Goal: Find specific page/section: Find specific page/section

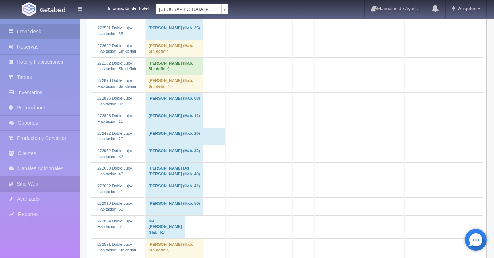
scroll to position [209, 0]
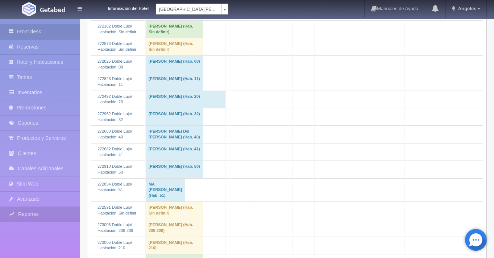
click at [41, 213] on link "Reportes" at bounding box center [40, 214] width 80 height 15
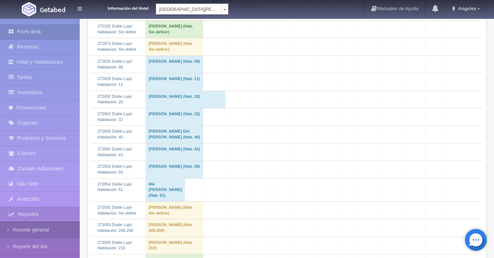
click at [43, 230] on link "Reporte general" at bounding box center [40, 230] width 80 height 16
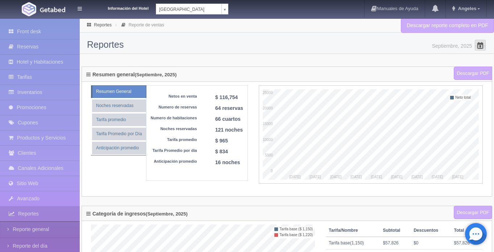
click at [480, 45] on span at bounding box center [480, 45] width 12 height 12
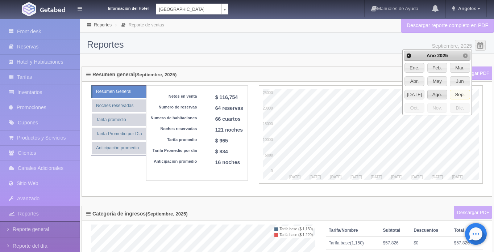
click at [431, 94] on span "Ago." at bounding box center [436, 94] width 19 height 9
type input "Agosto, 2025"
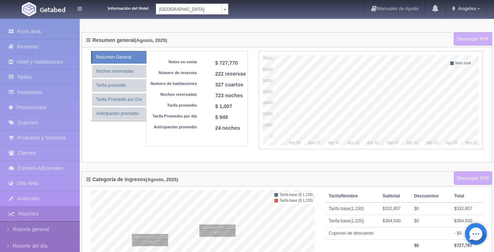
scroll to position [17, 0]
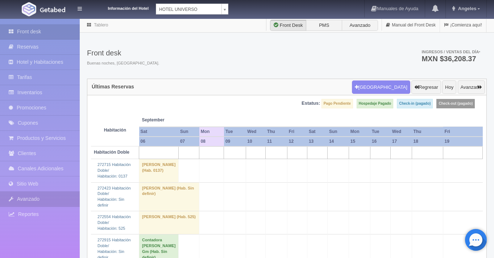
click at [40, 204] on link "Avanzado" at bounding box center [40, 199] width 80 height 15
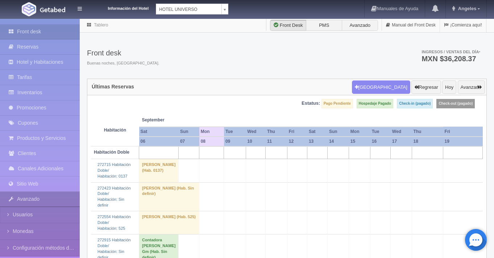
click at [37, 202] on link "Avanzado" at bounding box center [40, 199] width 80 height 15
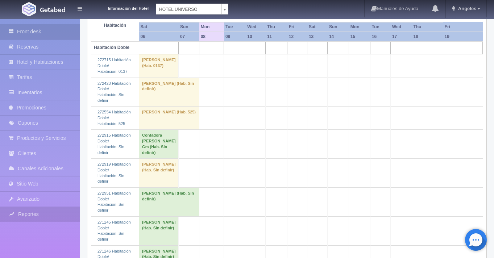
scroll to position [139, 0]
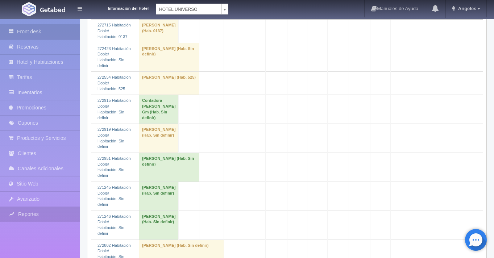
click at [39, 217] on link "Reportes" at bounding box center [40, 214] width 80 height 15
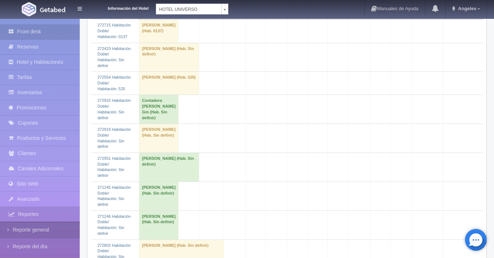
click at [41, 232] on link "Reporte general" at bounding box center [40, 230] width 80 height 16
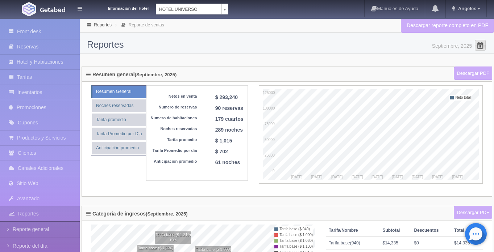
click at [483, 46] on span at bounding box center [480, 45] width 12 height 12
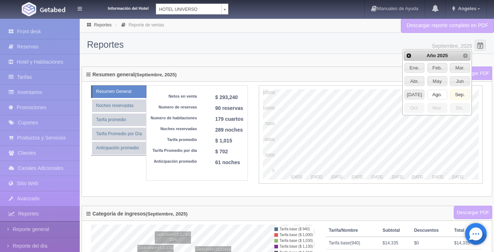
click at [435, 93] on span "Ago." at bounding box center [436, 94] width 19 height 9
type input "Agosto, 2025"
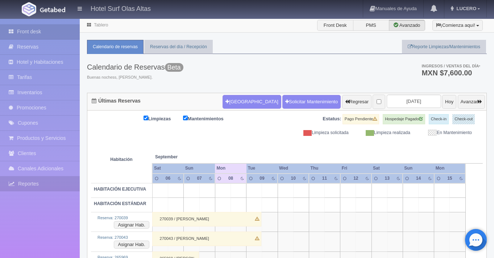
click at [34, 185] on link "Reportes" at bounding box center [40, 183] width 80 height 15
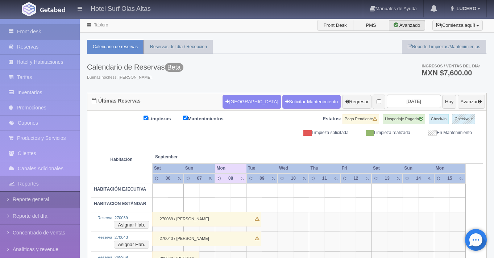
click at [36, 200] on link "Reporte general" at bounding box center [40, 199] width 80 height 16
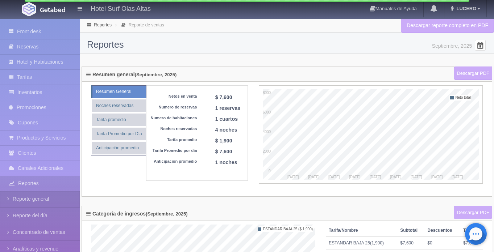
click at [482, 46] on span at bounding box center [480, 45] width 12 height 12
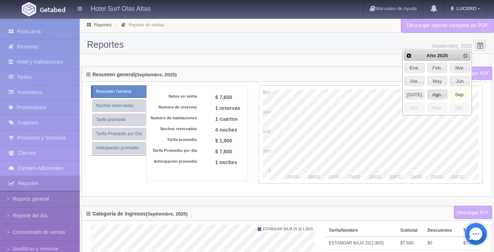
click at [438, 94] on span "Ago." at bounding box center [436, 94] width 19 height 9
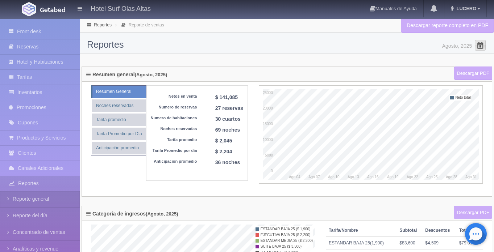
click at [483, 46] on span at bounding box center [480, 45] width 12 height 12
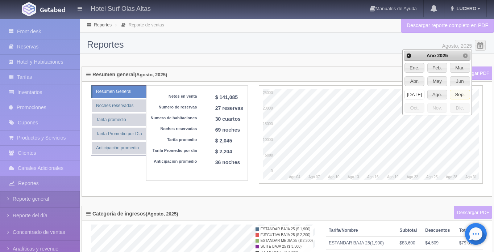
click at [410, 96] on span "[DATE]" at bounding box center [413, 94] width 19 height 9
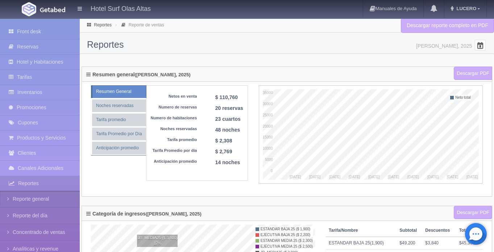
click at [481, 48] on span at bounding box center [480, 45] width 12 height 12
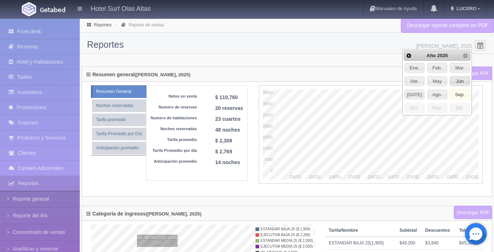
click at [458, 81] on span "Jun" at bounding box center [459, 81] width 19 height 9
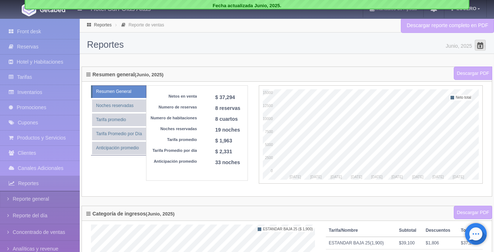
click at [479, 43] on span at bounding box center [480, 45] width 12 height 12
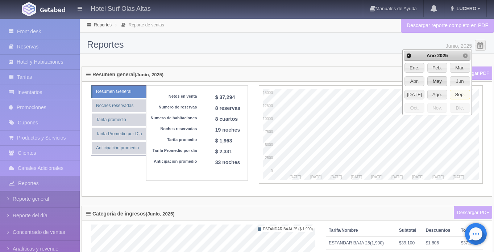
click at [435, 82] on span "May" at bounding box center [436, 81] width 19 height 9
type input "Mayo, 2025"
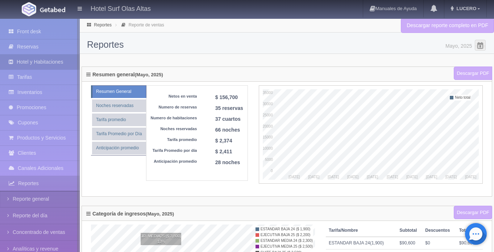
click at [32, 66] on link "Hotel y Habitaciones" at bounding box center [40, 62] width 80 height 15
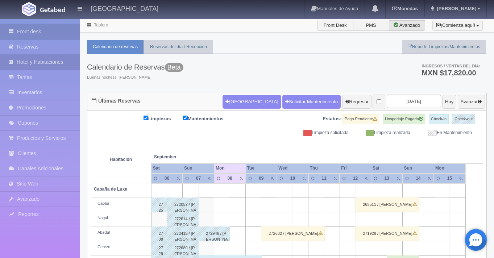
click at [50, 64] on link "Hotel y Habitaciones" at bounding box center [40, 62] width 80 height 15
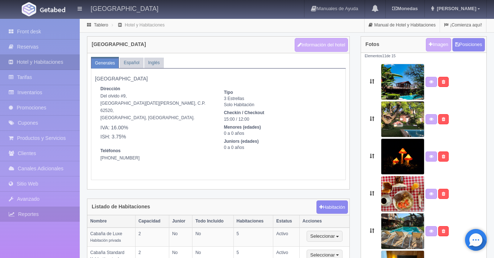
click at [49, 215] on link "Reportes" at bounding box center [40, 214] width 80 height 15
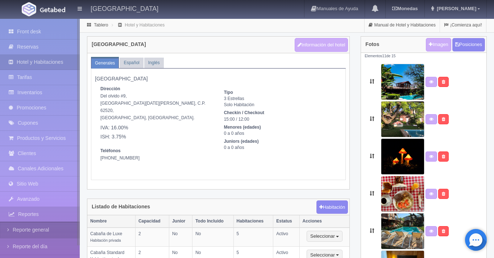
click at [56, 231] on link "Reporte general" at bounding box center [40, 230] width 80 height 16
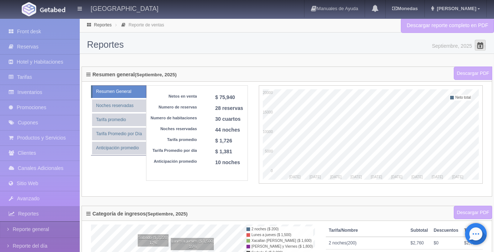
click at [481, 45] on span at bounding box center [480, 45] width 12 height 12
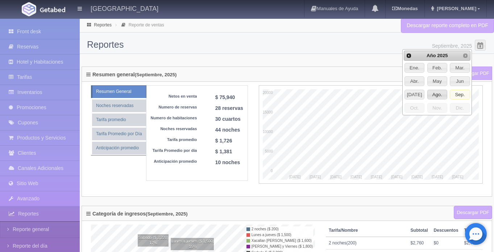
click at [435, 97] on span "Ago." at bounding box center [436, 94] width 19 height 9
type input "Agosto, 2025"
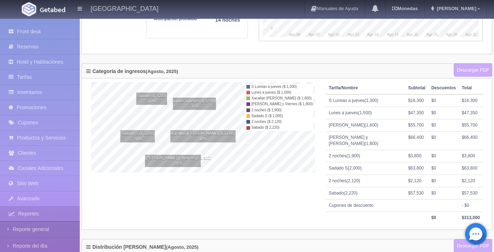
scroll to position [265, 0]
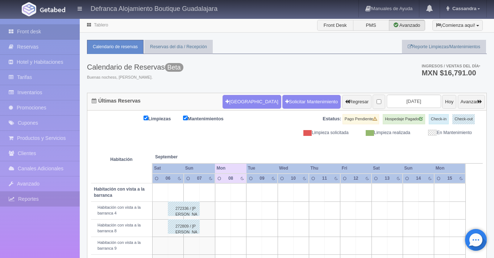
click at [39, 201] on link "Reportes" at bounding box center [40, 199] width 80 height 15
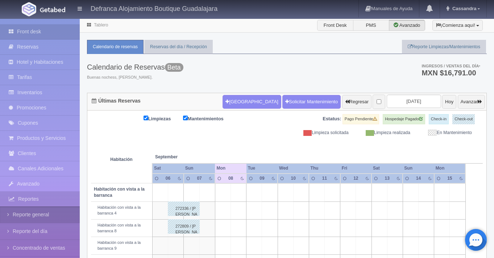
click at [35, 216] on link "Reporte general" at bounding box center [40, 214] width 80 height 16
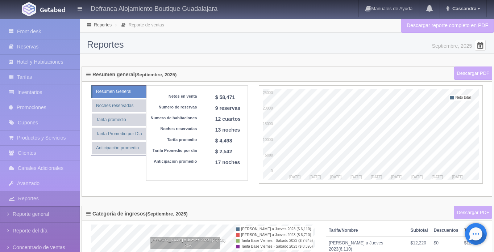
click at [479, 45] on span at bounding box center [480, 45] width 12 height 12
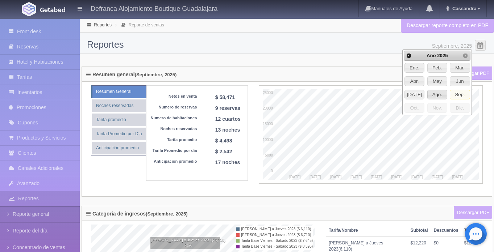
click at [436, 95] on span "Ago." at bounding box center [436, 94] width 19 height 9
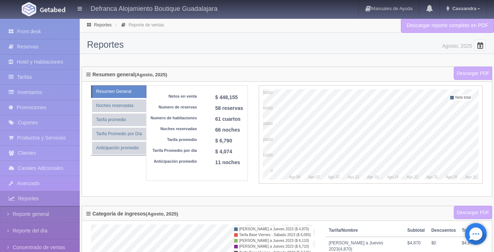
click at [477, 52] on span "Seleccionar Mes" at bounding box center [480, 50] width 10 height 20
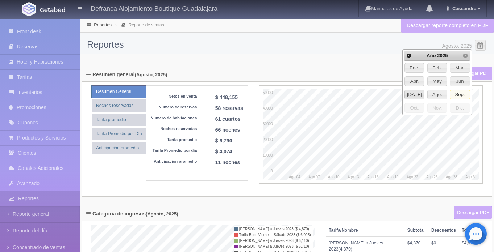
click at [410, 98] on span "[DATE]" at bounding box center [413, 94] width 19 height 9
type input "[PERSON_NAME], 2025"
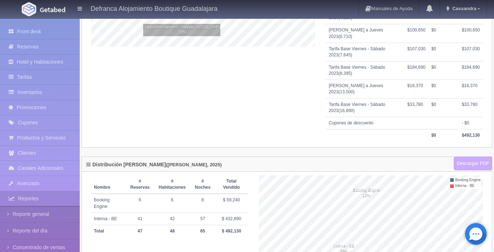
scroll to position [271, 0]
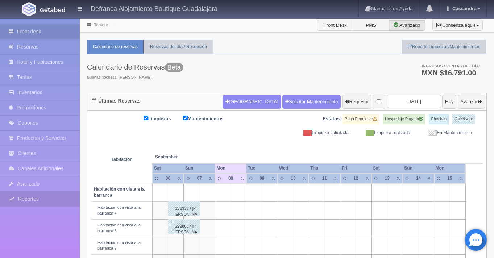
click at [36, 202] on link "Reportes" at bounding box center [40, 199] width 80 height 15
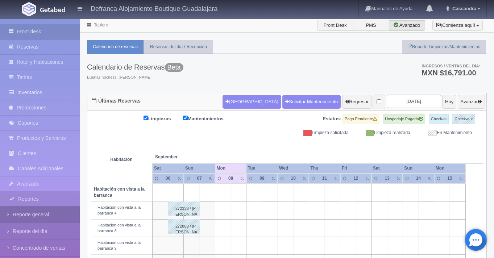
click at [39, 213] on link "Reporte general" at bounding box center [40, 214] width 80 height 16
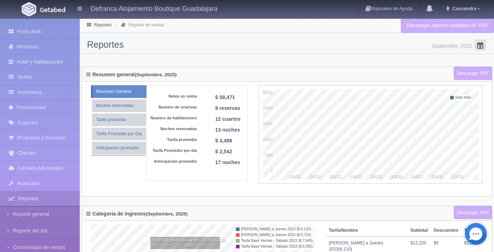
click at [480, 50] on span at bounding box center [480, 45] width 12 height 12
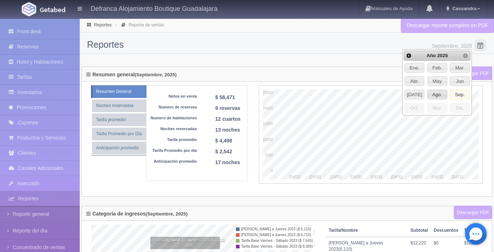
click at [440, 93] on span "Ago." at bounding box center [436, 94] width 19 height 9
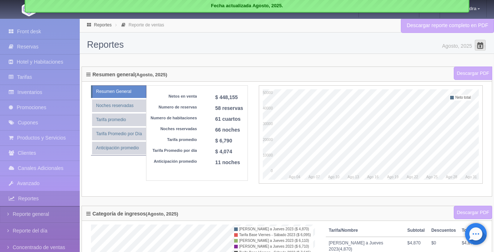
click at [480, 47] on span at bounding box center [480, 45] width 12 height 12
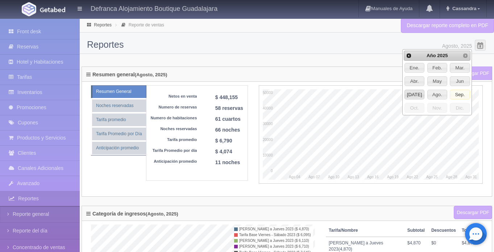
click at [420, 96] on span "Jul" at bounding box center [413, 94] width 19 height 9
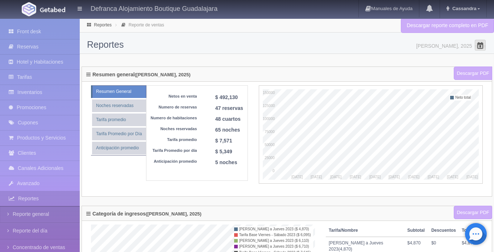
click at [479, 45] on span at bounding box center [480, 45] width 12 height 12
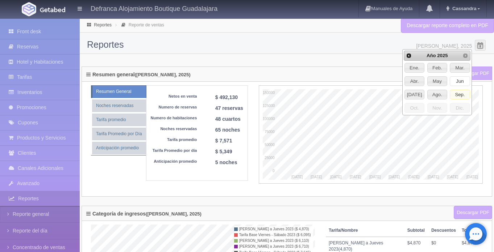
click at [461, 84] on span "Jun" at bounding box center [459, 81] width 19 height 9
type input "Junio, 2025"
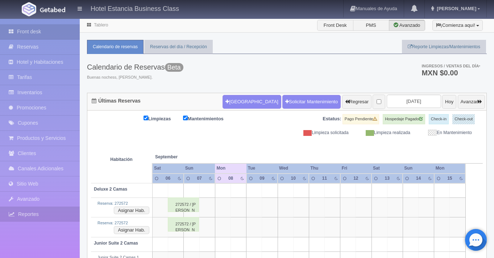
click at [44, 213] on link "Reportes" at bounding box center [40, 214] width 80 height 15
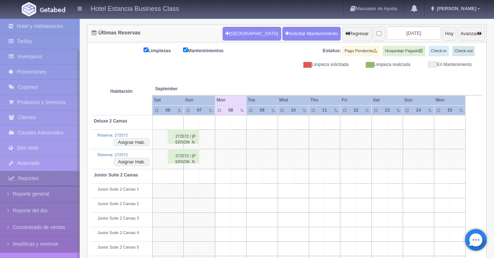
scroll to position [80, 0]
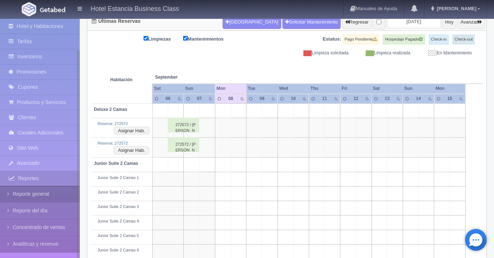
click at [50, 197] on link "Reporte general" at bounding box center [40, 194] width 80 height 16
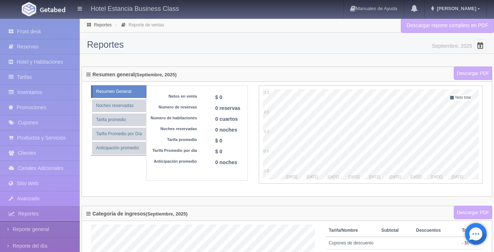
click at [479, 45] on span at bounding box center [480, 45] width 12 height 12
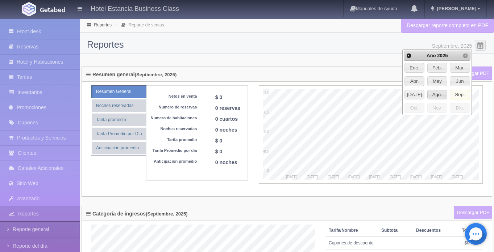
click at [438, 97] on span "Ago." at bounding box center [436, 94] width 19 height 9
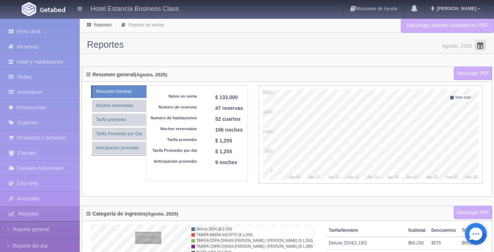
click at [480, 50] on span at bounding box center [480, 45] width 12 height 12
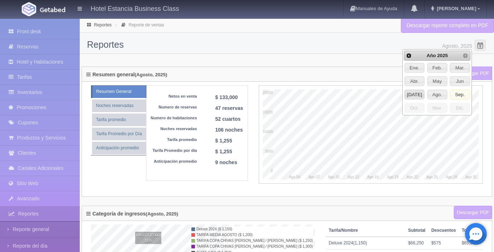
click at [414, 97] on span "Jul" at bounding box center [413, 94] width 19 height 9
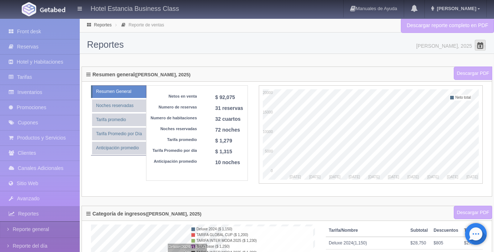
click at [477, 47] on span at bounding box center [480, 45] width 12 height 12
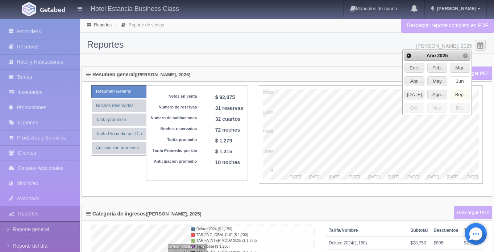
click at [460, 86] on link "Jun" at bounding box center [459, 81] width 20 height 10
type input "Junio, 2025"
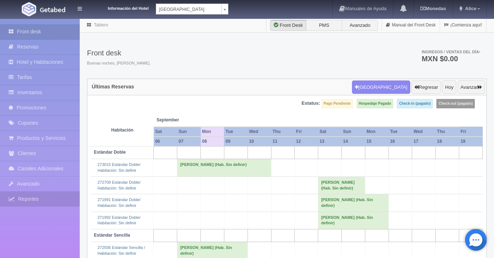
click at [44, 197] on link "Reportes" at bounding box center [40, 199] width 80 height 15
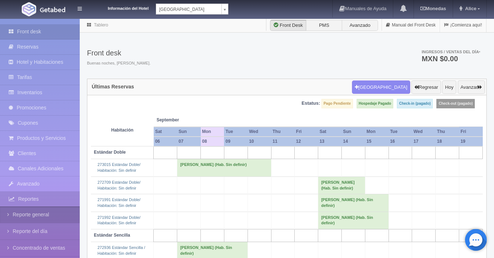
click at [41, 216] on link "Reporte general" at bounding box center [40, 214] width 80 height 16
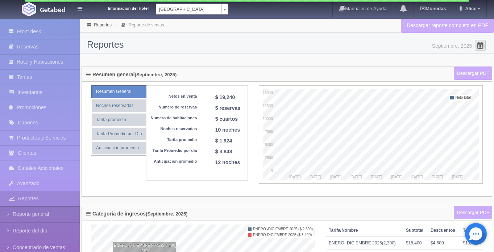
click at [483, 48] on span at bounding box center [480, 45] width 12 height 12
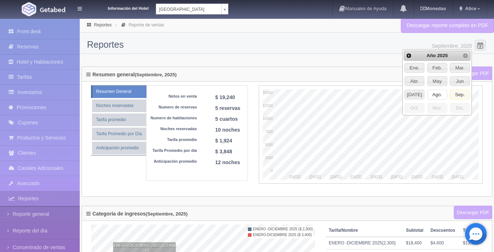
click at [436, 96] on span "Ago." at bounding box center [436, 94] width 19 height 9
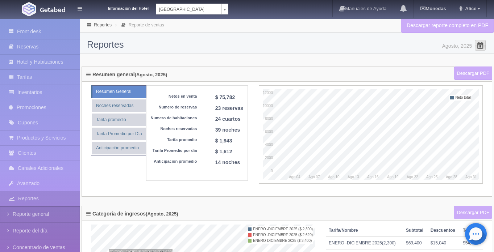
click at [481, 47] on span at bounding box center [480, 45] width 12 height 12
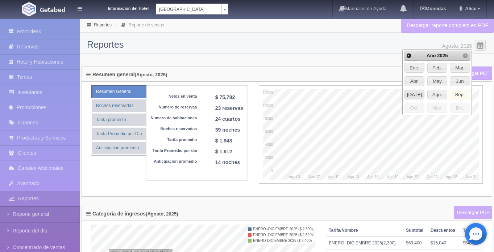
click at [411, 90] on span "[DATE]" at bounding box center [413, 94] width 19 height 9
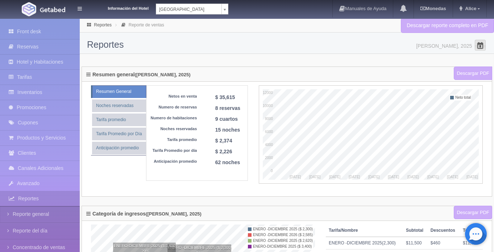
click at [479, 46] on span at bounding box center [480, 45] width 12 height 12
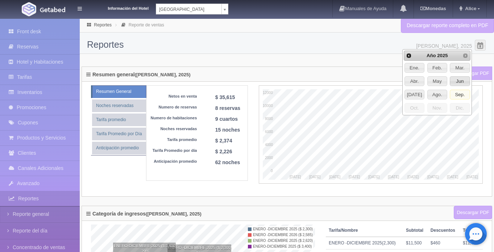
click at [462, 82] on span "Jun" at bounding box center [459, 81] width 19 height 9
type input "Junio, 2025"
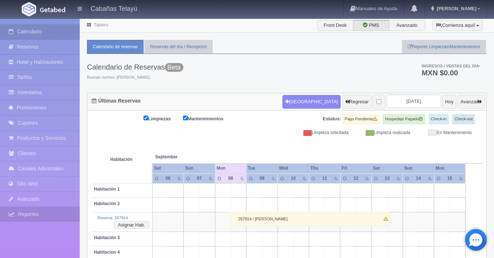
click at [45, 218] on link "Reportes" at bounding box center [40, 214] width 80 height 15
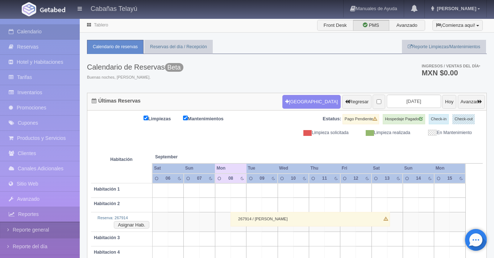
click at [42, 228] on link "Reporte general" at bounding box center [40, 230] width 80 height 16
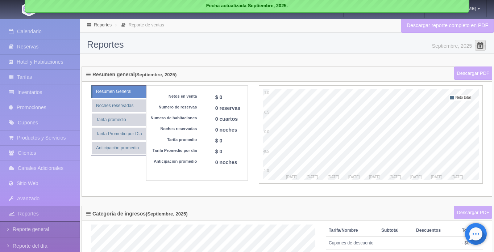
click at [481, 46] on span at bounding box center [480, 45] width 12 height 12
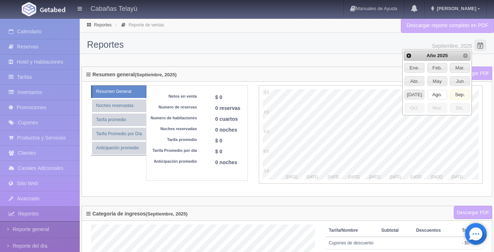
click at [439, 93] on span "Ago." at bounding box center [436, 94] width 19 height 9
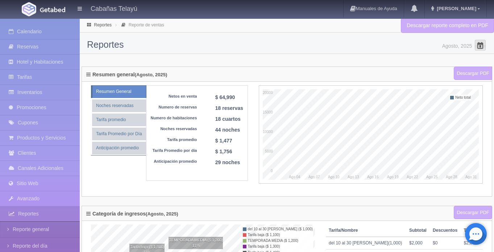
click at [475, 47] on span at bounding box center [480, 45] width 12 height 12
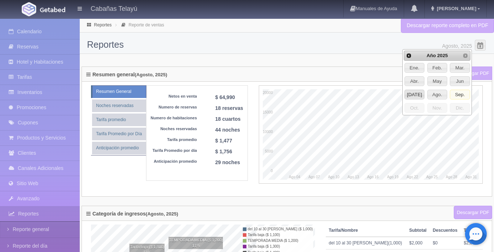
click at [415, 92] on span "Jul" at bounding box center [413, 94] width 19 height 9
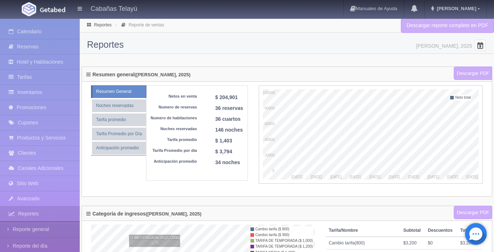
click at [478, 45] on span at bounding box center [480, 45] width 12 height 12
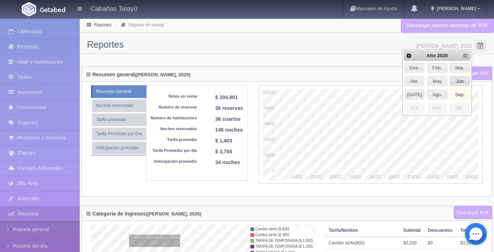
click at [456, 82] on span "Jun" at bounding box center [459, 81] width 19 height 9
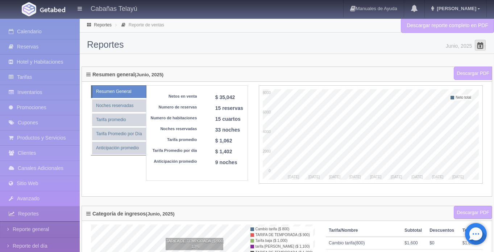
click at [482, 46] on span at bounding box center [480, 45] width 12 height 12
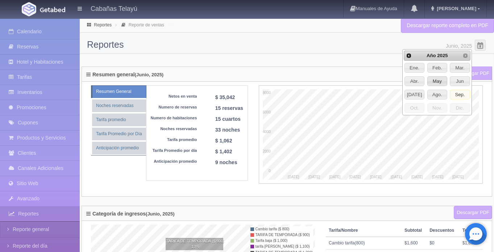
click at [437, 81] on span "May" at bounding box center [436, 81] width 19 height 9
type input "Mayo, 2025"
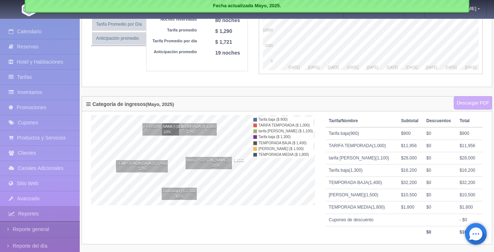
scroll to position [253, 0]
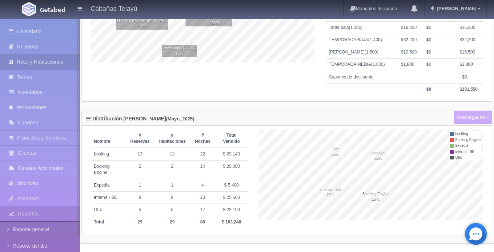
click at [39, 61] on link "Hotel y Habitaciones" at bounding box center [40, 62] width 80 height 15
